Goal: Transaction & Acquisition: Book appointment/travel/reservation

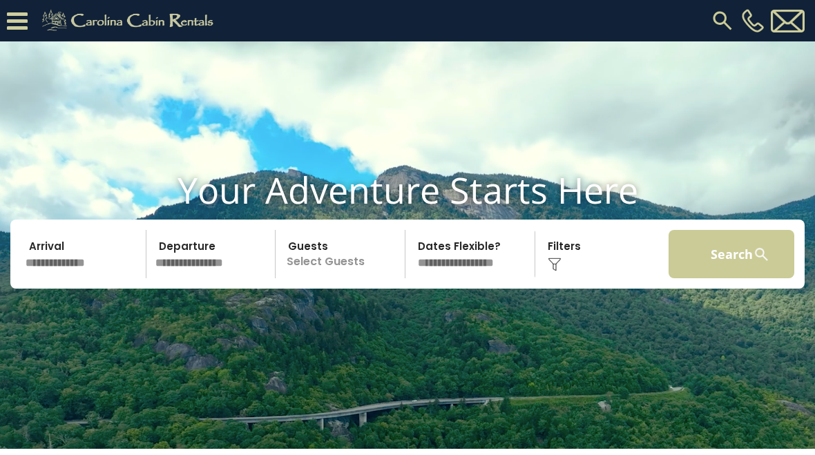
click at [716, 278] on button "Search" at bounding box center [731, 254] width 126 height 48
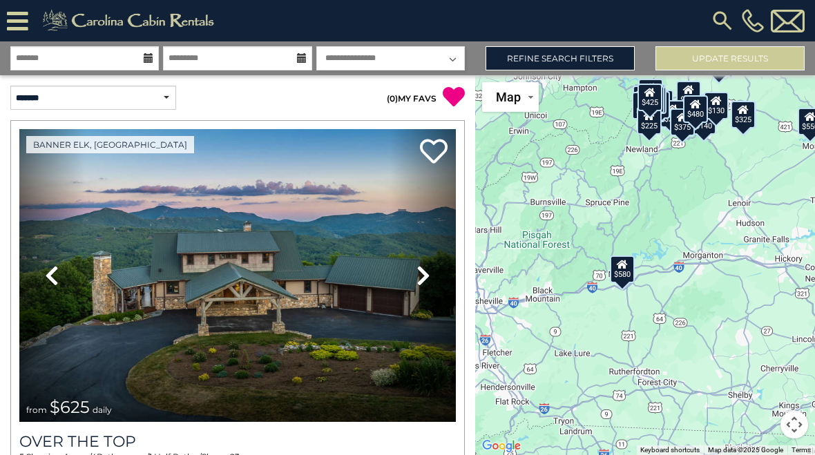
click at [722, 22] on img at bounding box center [722, 20] width 25 height 25
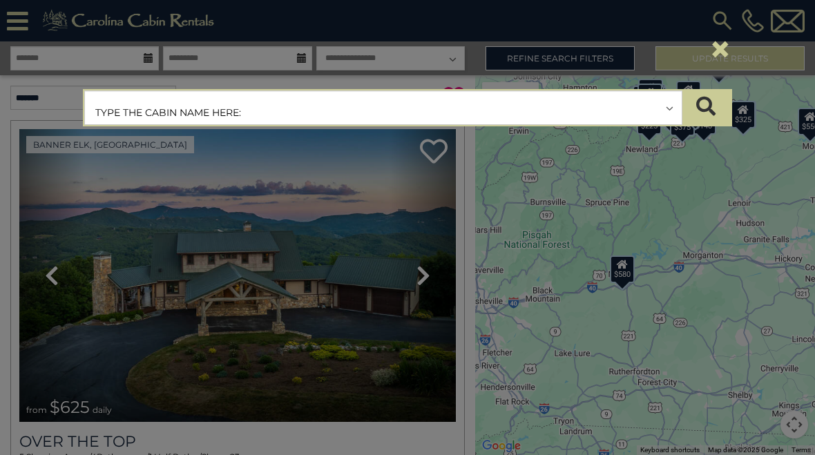
click at [231, 119] on input "text" at bounding box center [383, 108] width 597 height 35
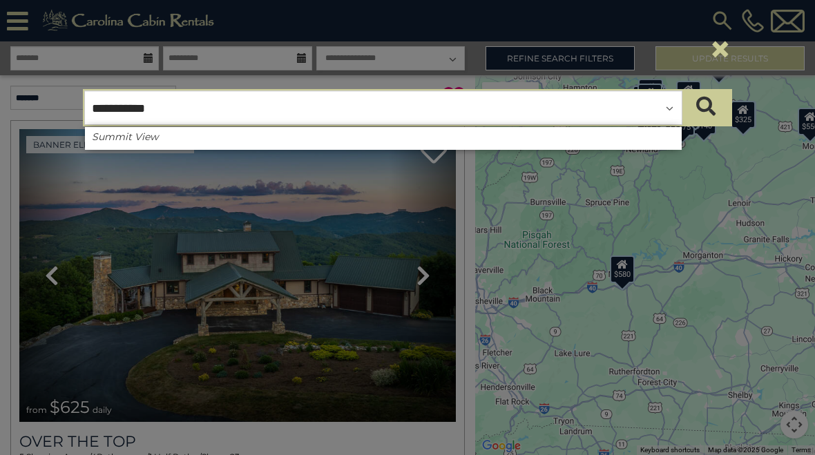
type input "**********"
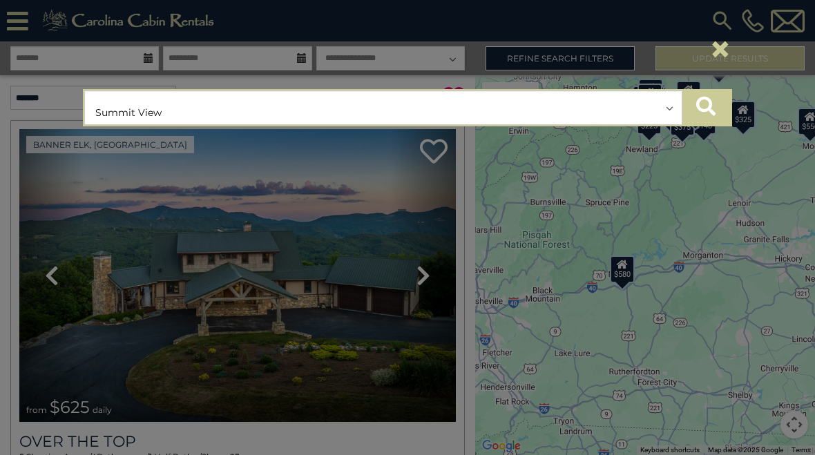
click at [711, 107] on icon "submit" at bounding box center [705, 106] width 19 height 19
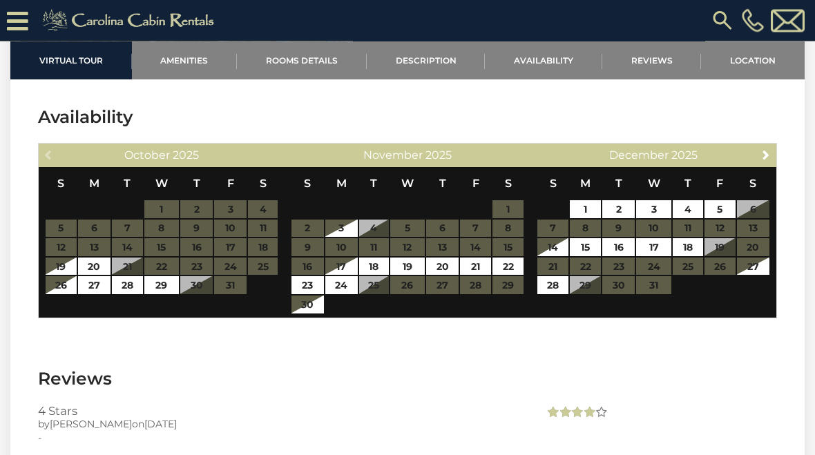
scroll to position [3062, 0]
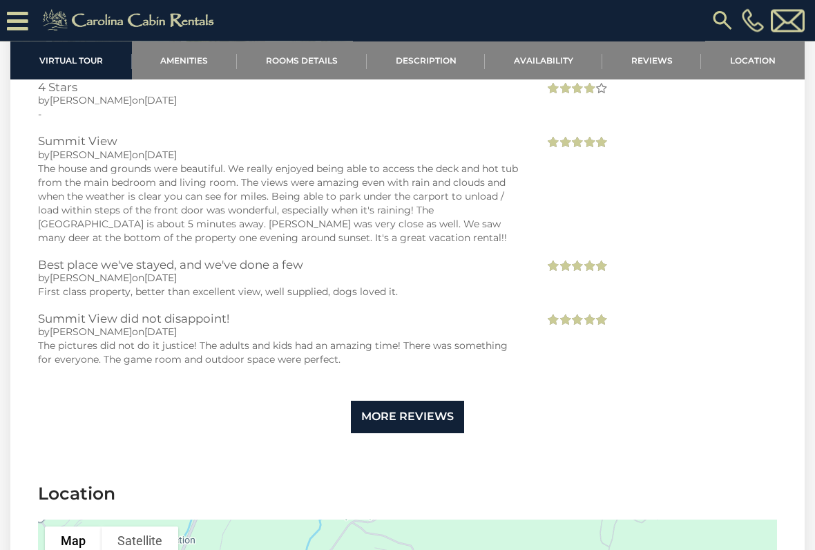
click at [418, 401] on link "More Reviews" at bounding box center [407, 417] width 113 height 32
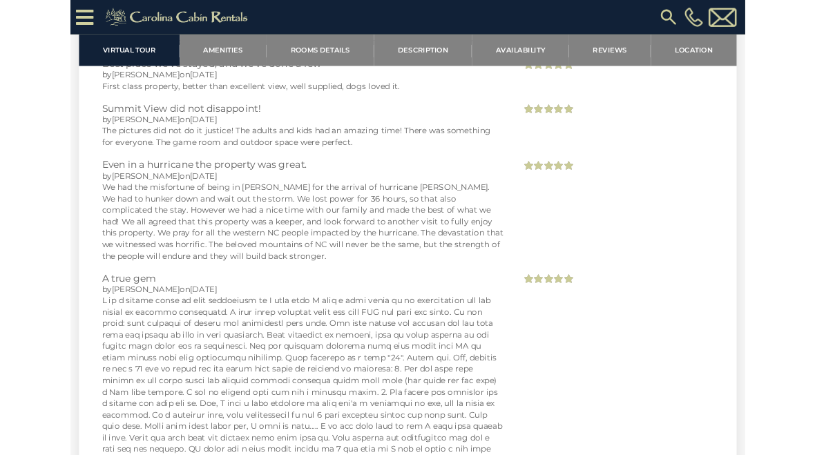
scroll to position [3612, 0]
